Goal: Information Seeking & Learning: Learn about a topic

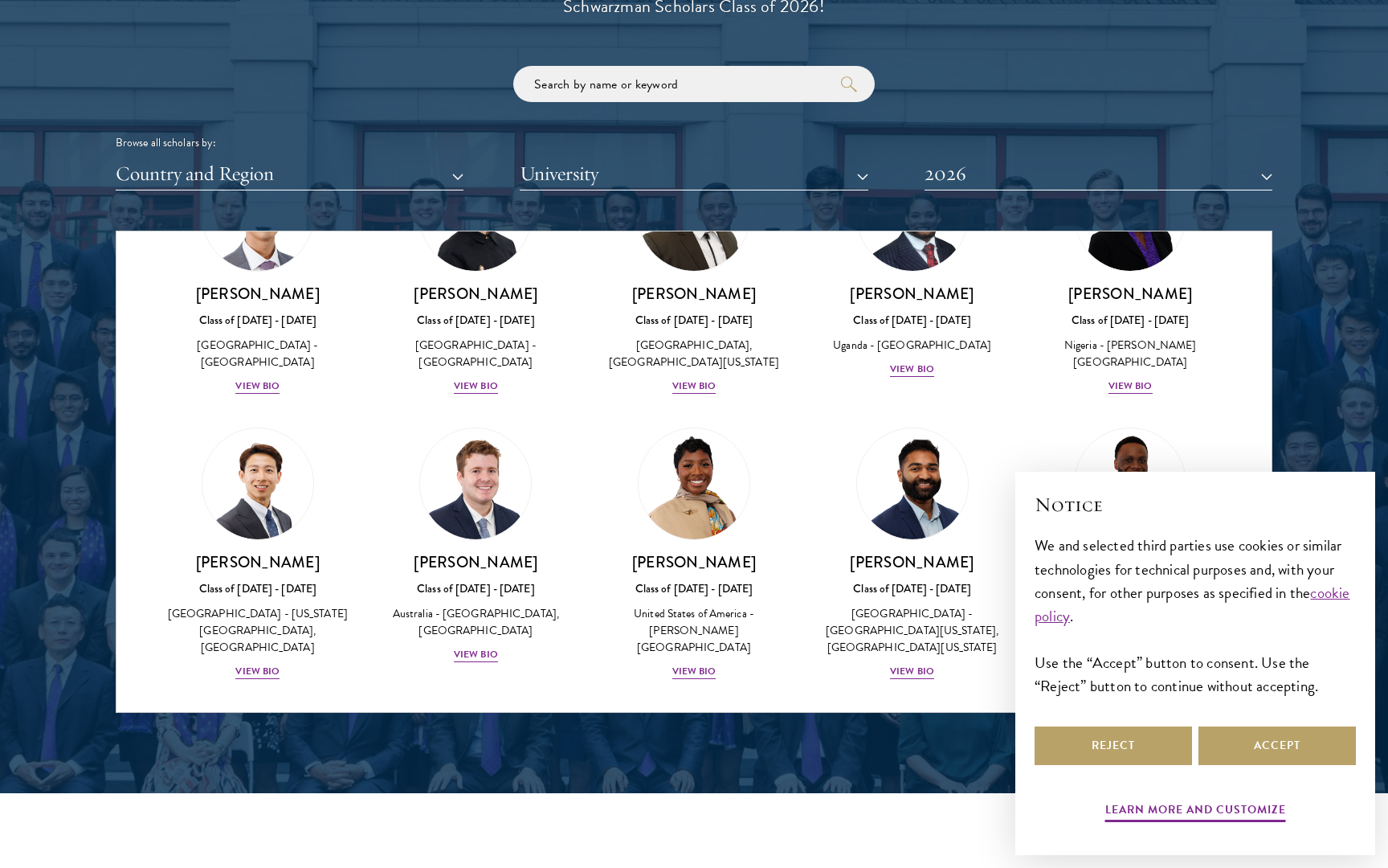
scroll to position [1962, 0]
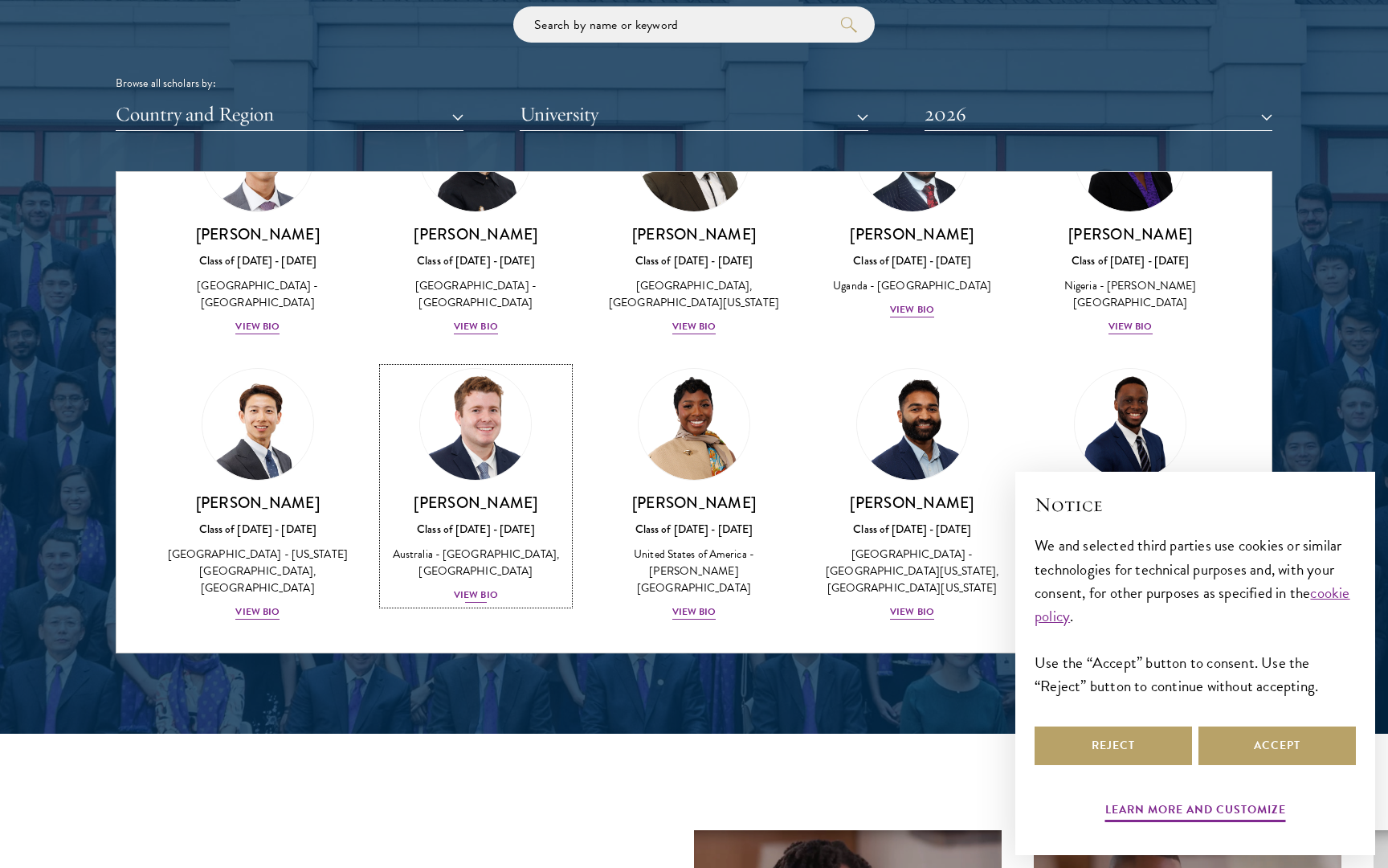
click at [476, 603] on div "View Bio" at bounding box center [476, 594] width 44 height 16
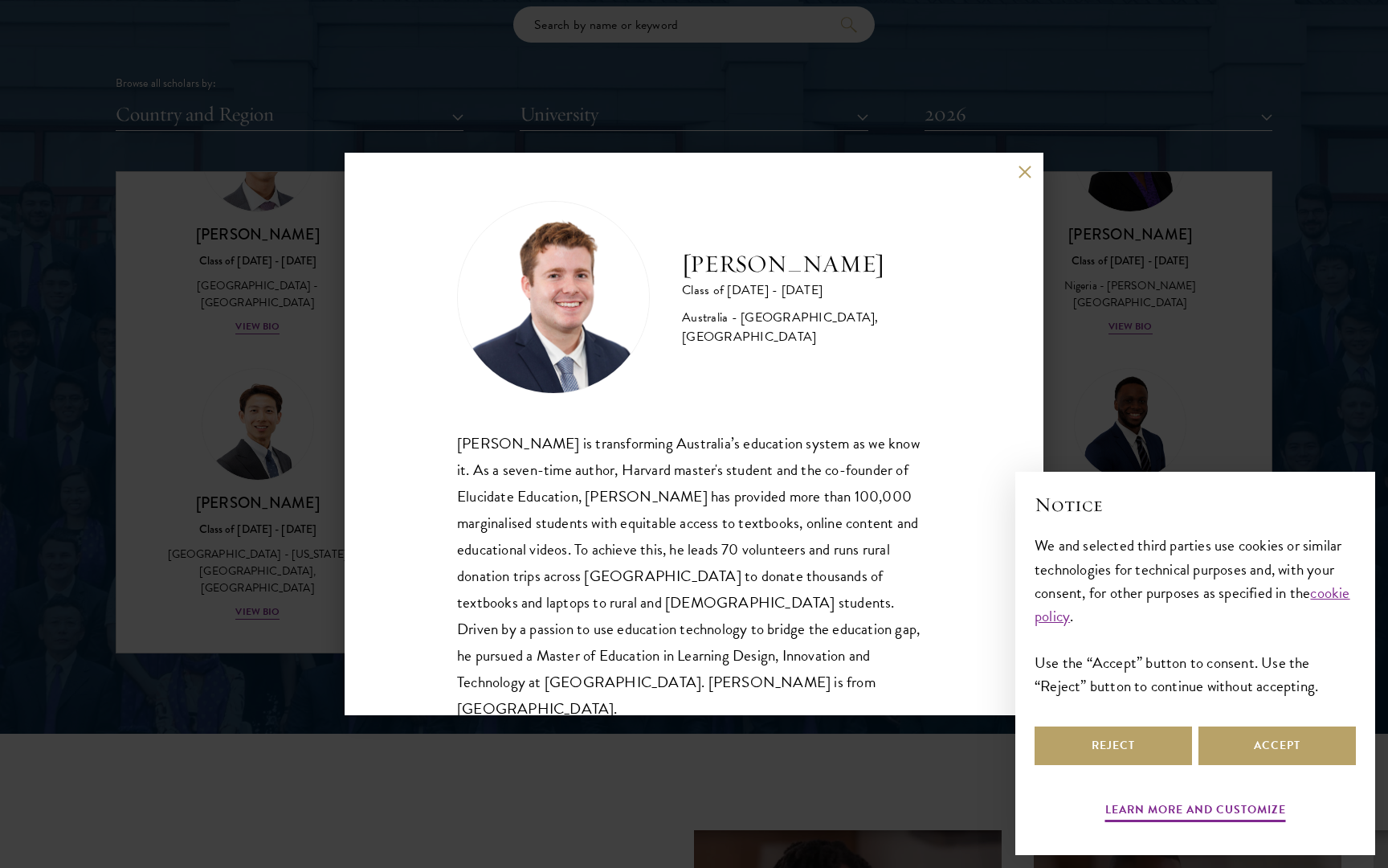
click at [1021, 176] on button at bounding box center [1025, 171] width 14 height 14
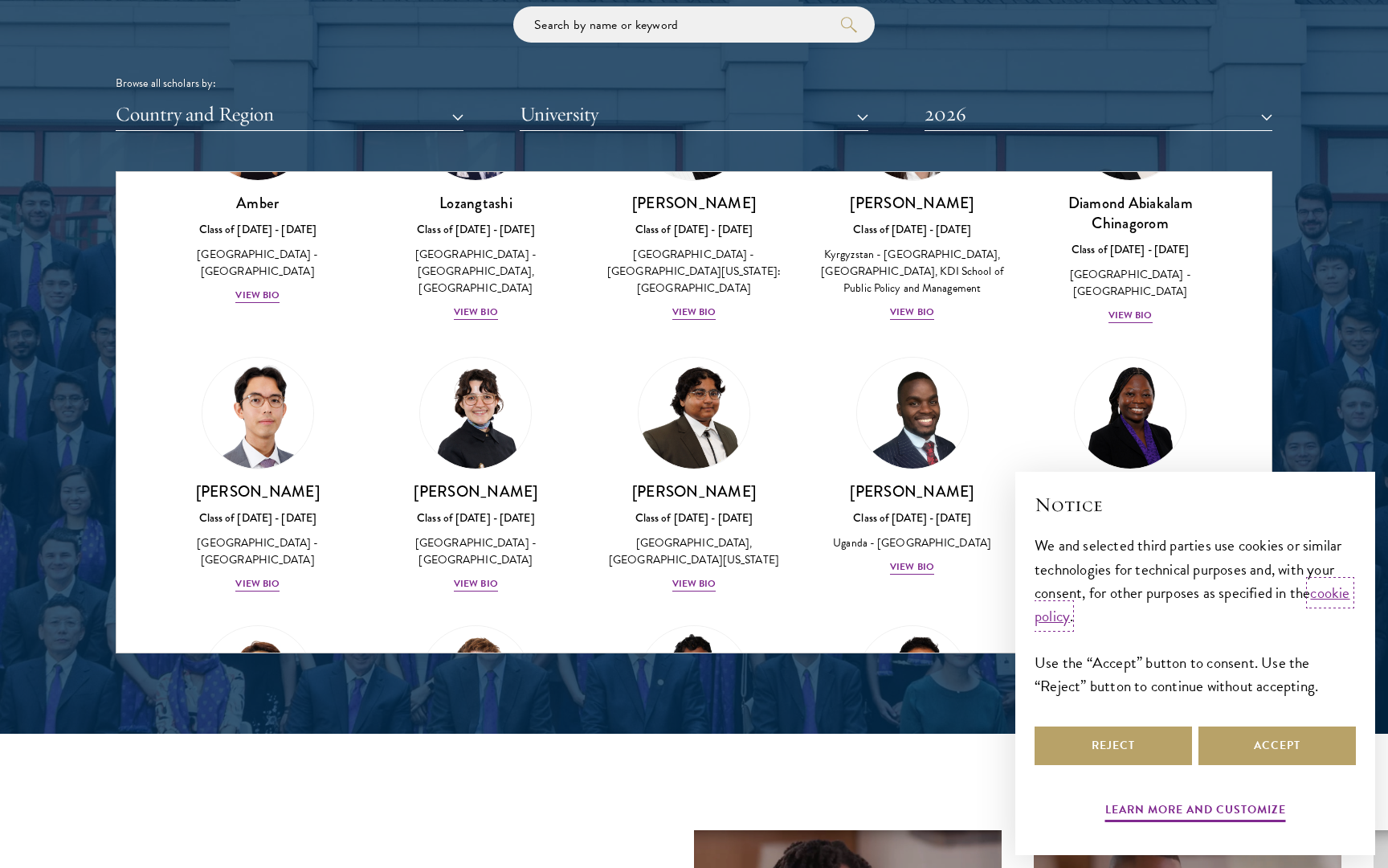
scroll to position [225, 0]
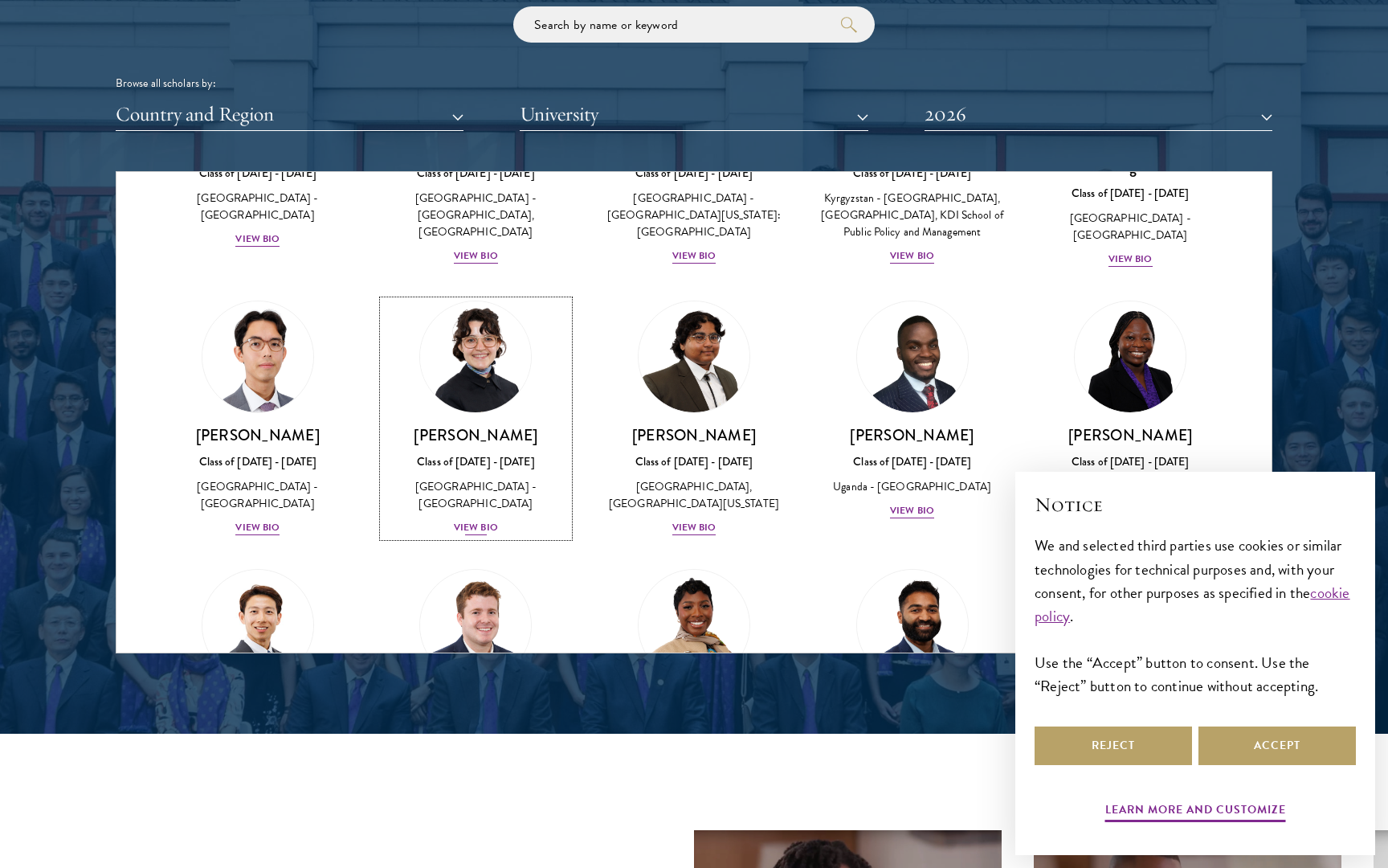
click at [477, 535] on div "View Bio" at bounding box center [476, 527] width 44 height 16
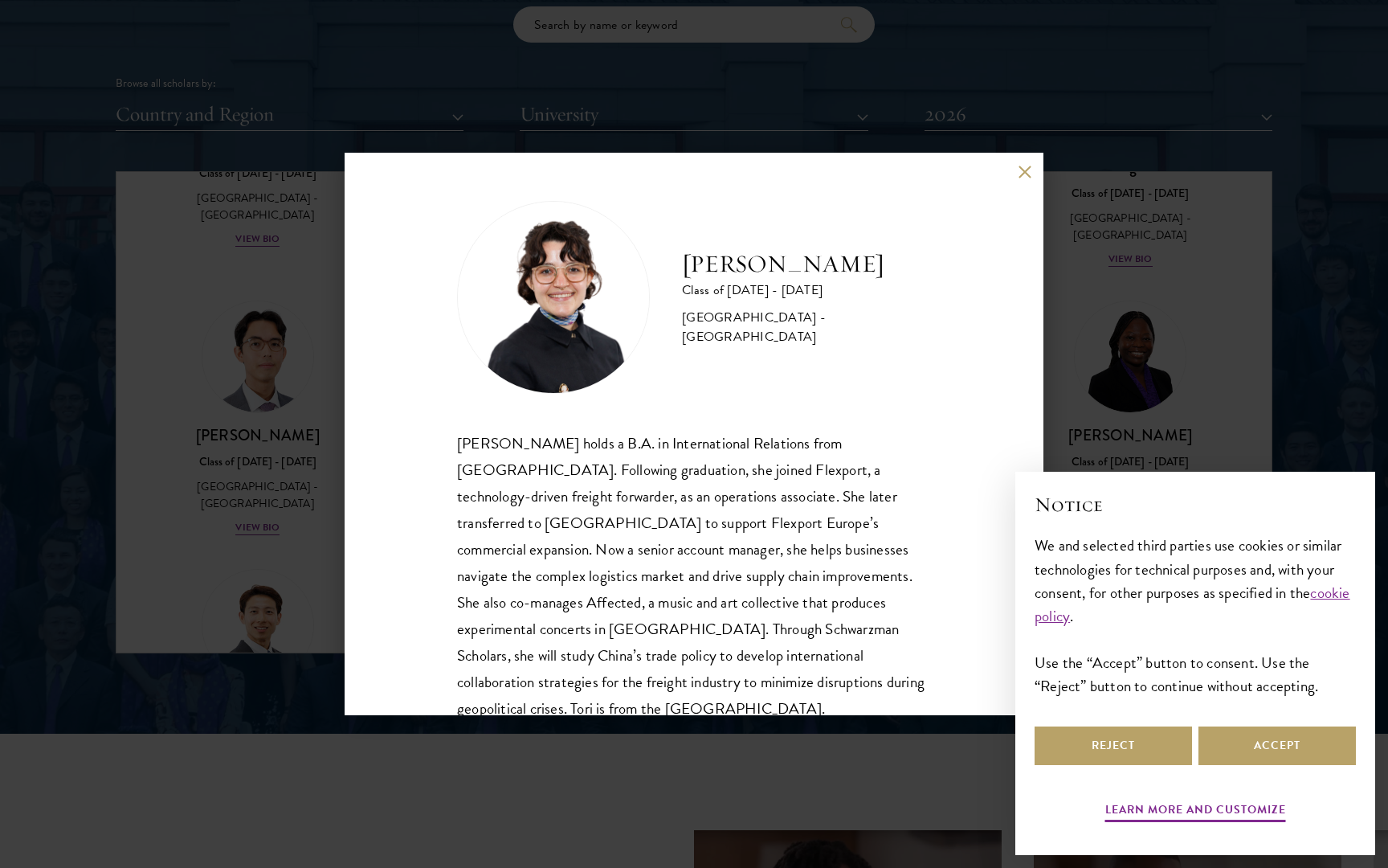
click at [1030, 165] on button at bounding box center [1025, 171] width 14 height 14
